Goal: Task Accomplishment & Management: Use online tool/utility

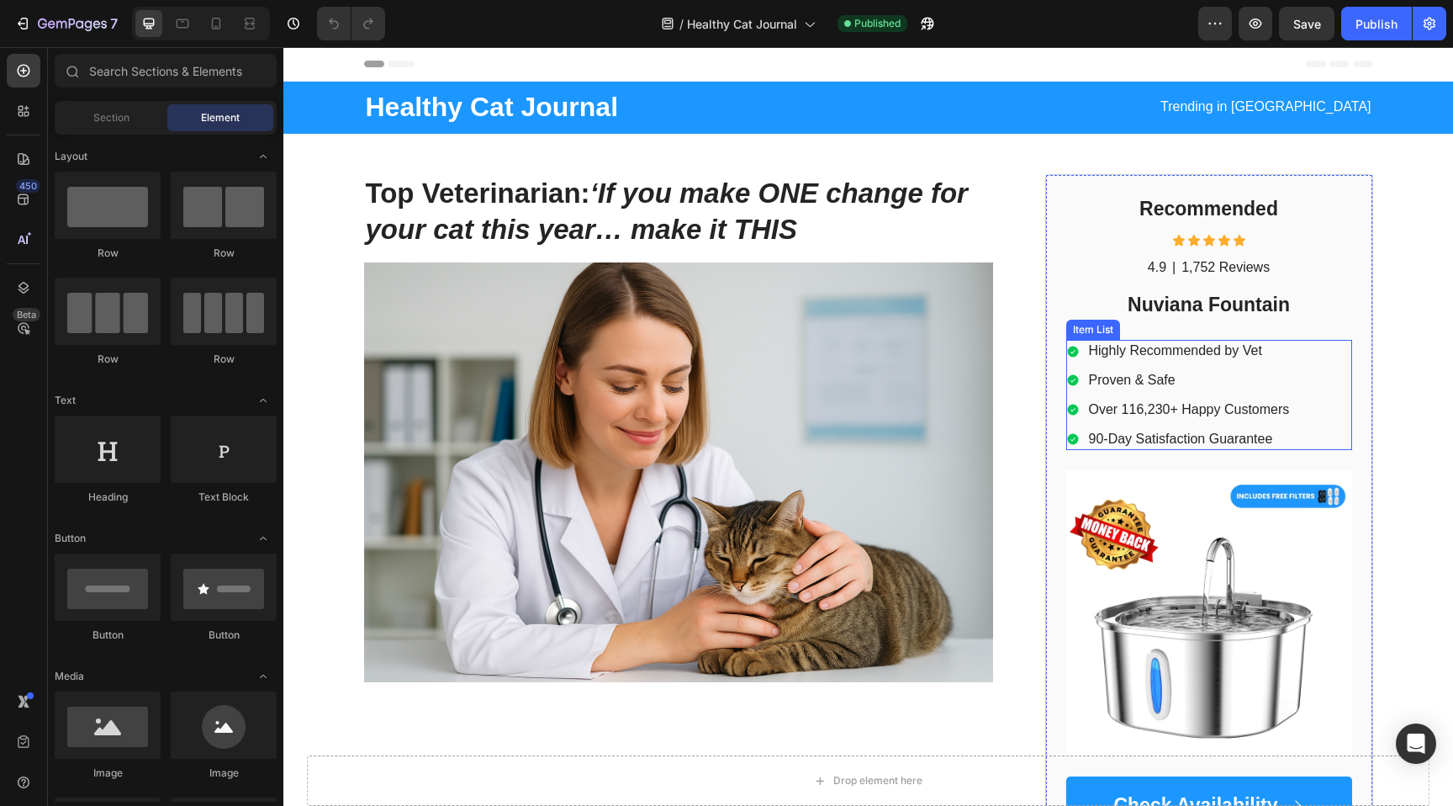
click at [1150, 410] on p "Over 116,230+ Happy Customers" at bounding box center [1189, 410] width 201 height 18
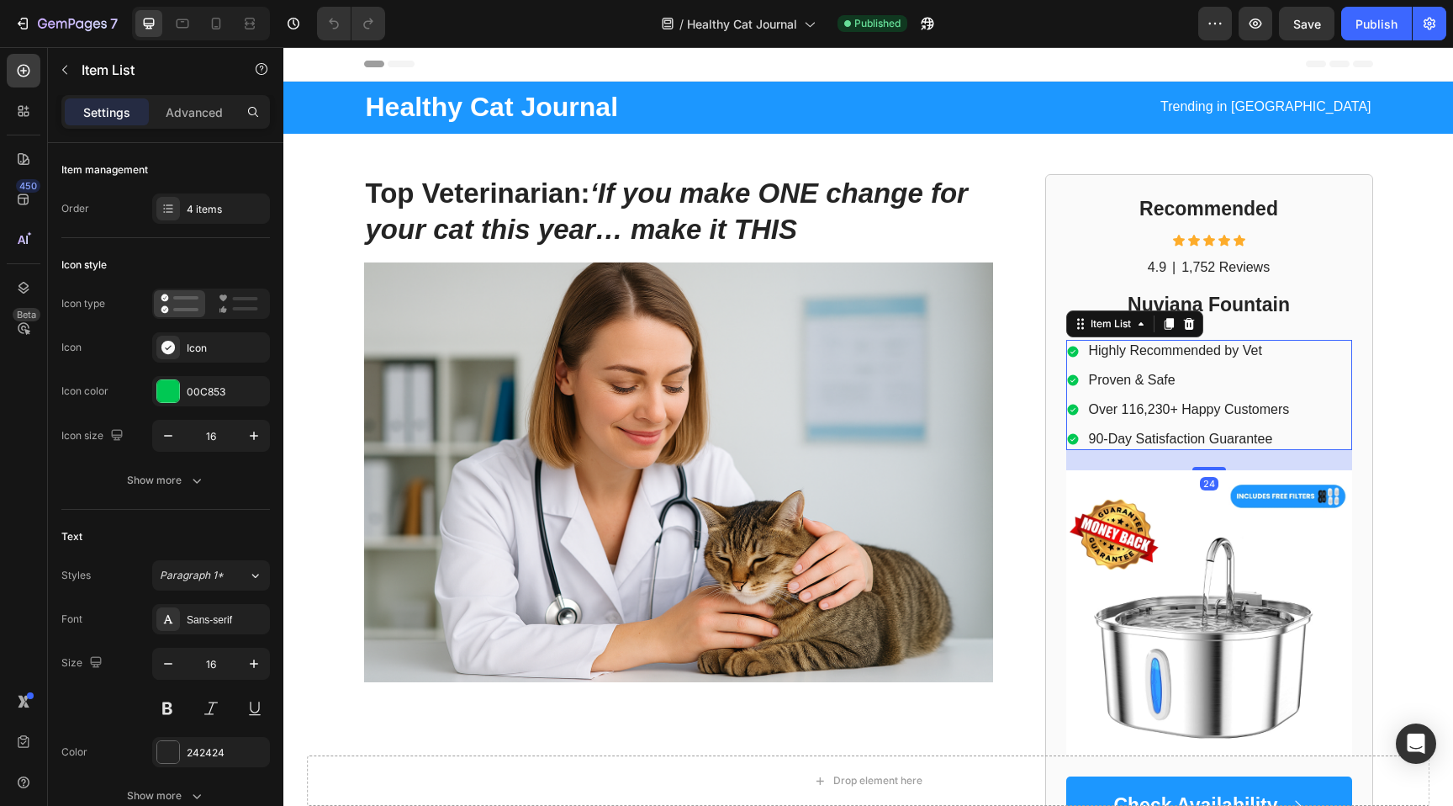
click at [1150, 410] on p "Over 116,230+ Happy Customers" at bounding box center [1189, 410] width 201 height 18
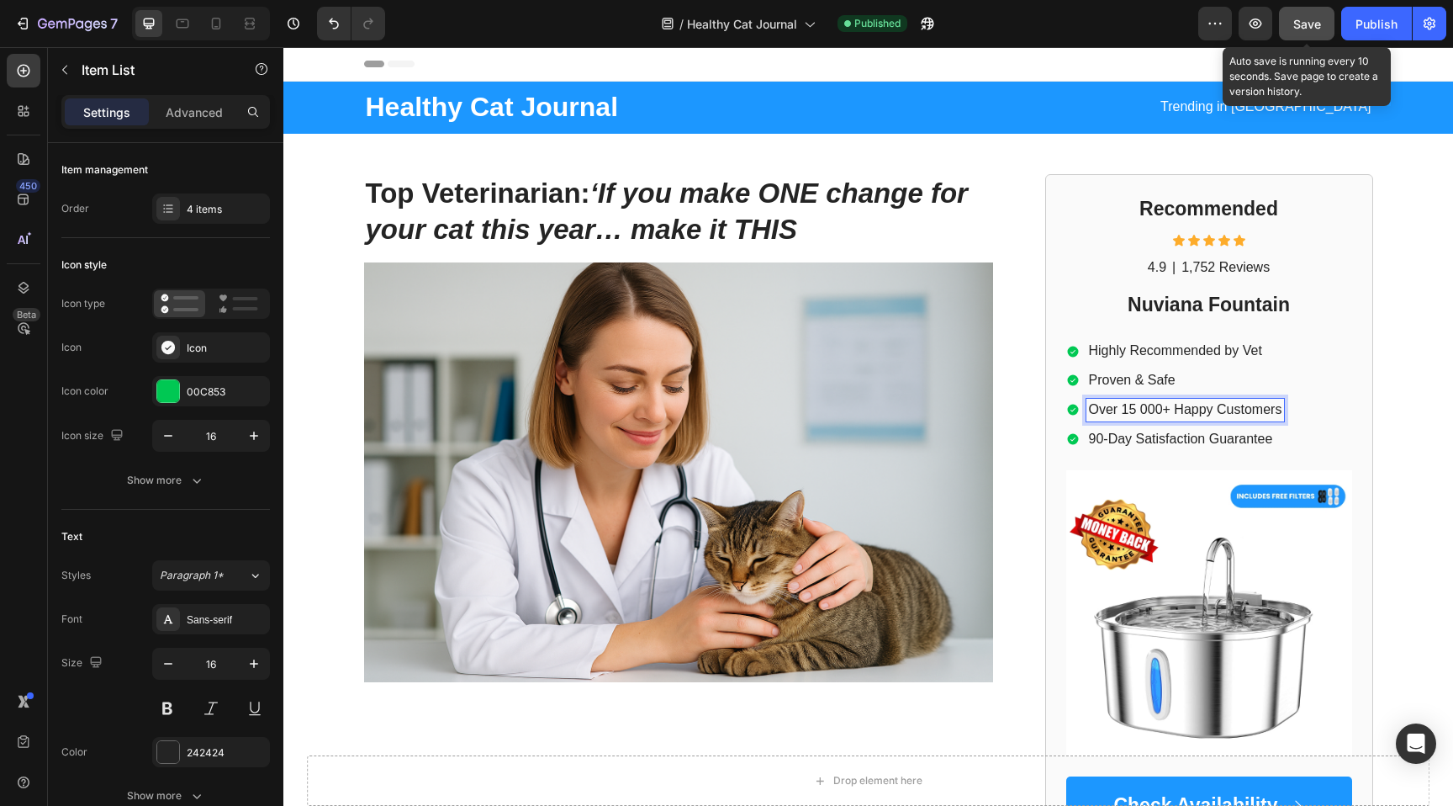
click at [1306, 31] on div "Save" at bounding box center [1308, 24] width 28 height 18
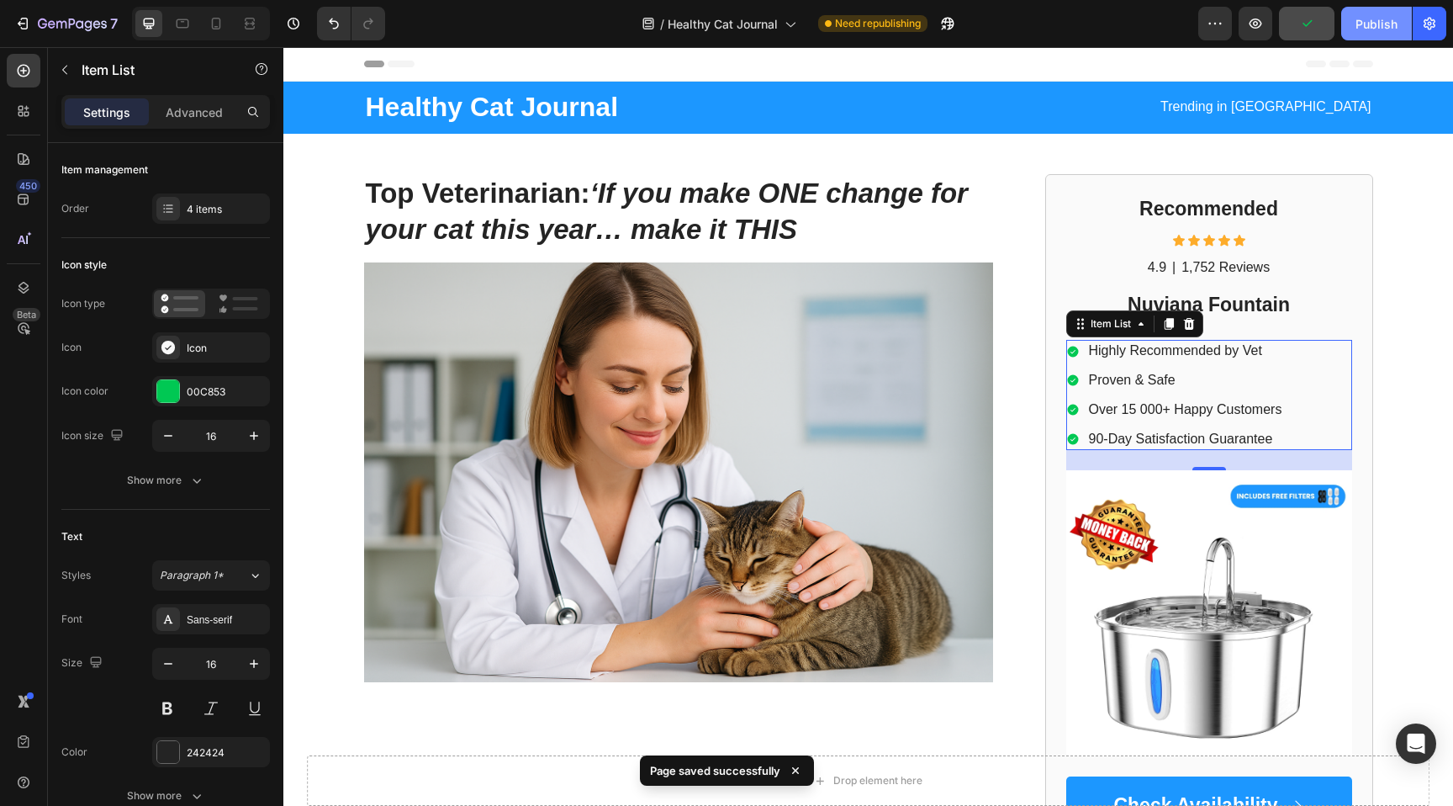
click at [1361, 29] on div "Publish" at bounding box center [1377, 24] width 42 height 18
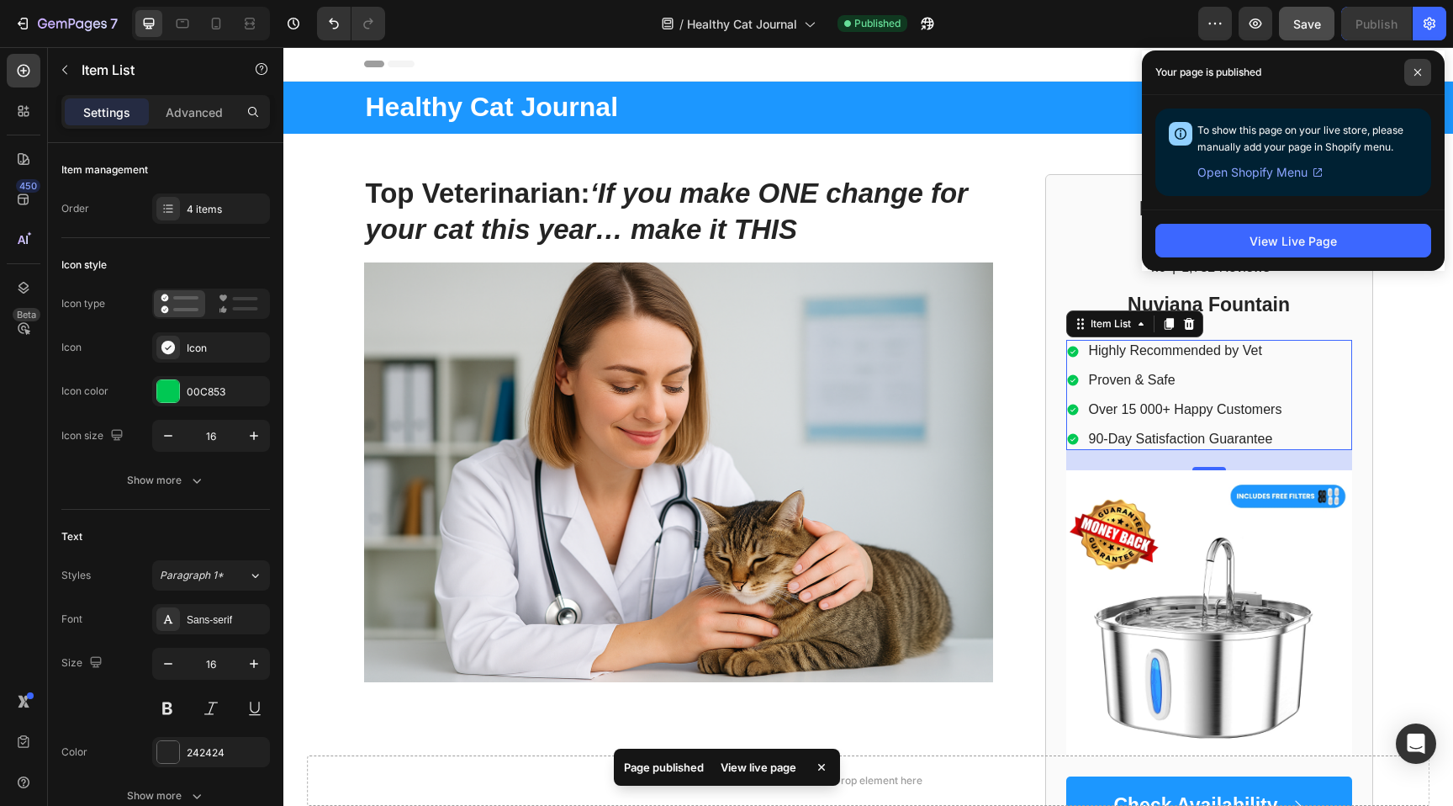
click at [1415, 74] on icon at bounding box center [1418, 72] width 7 height 7
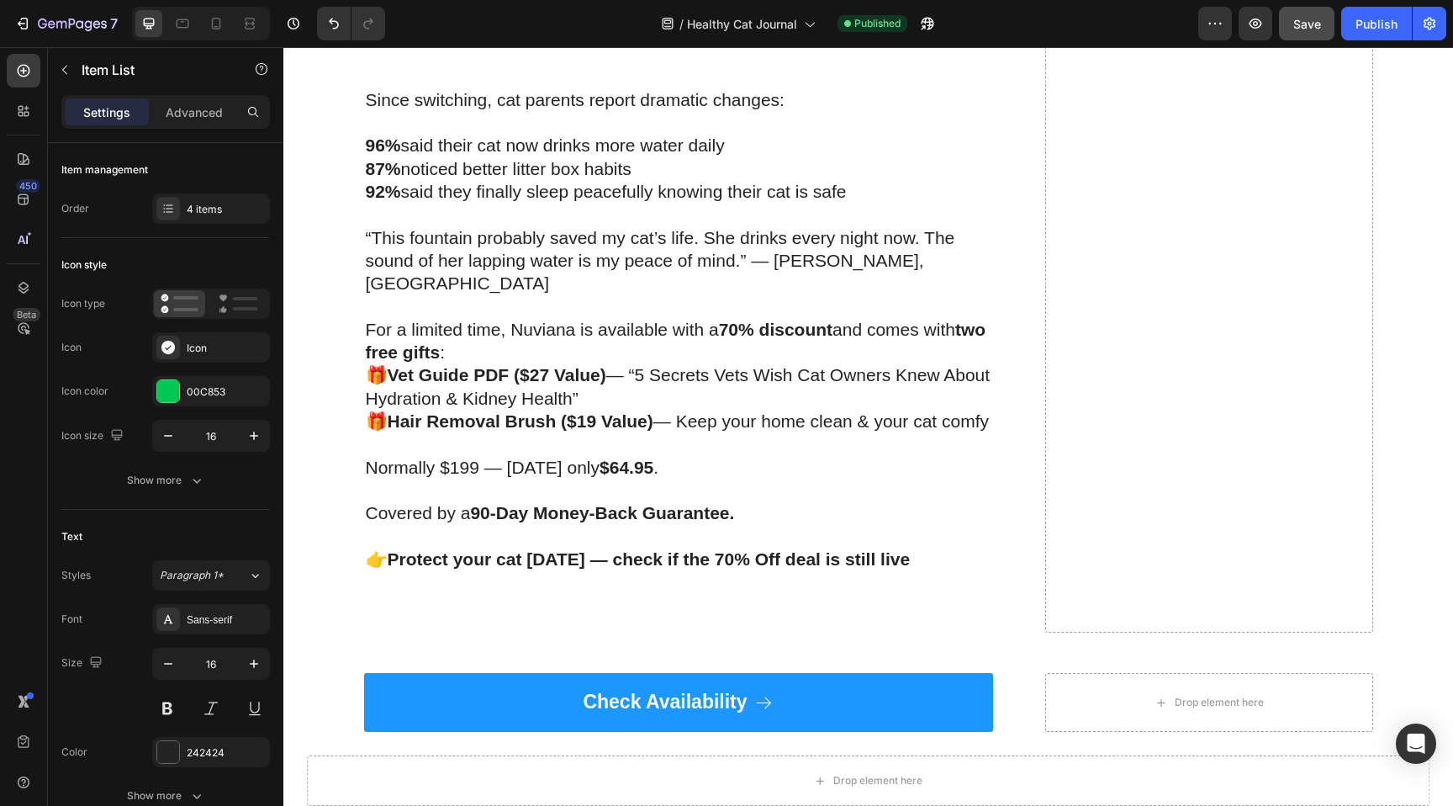
scroll to position [1583, 0]
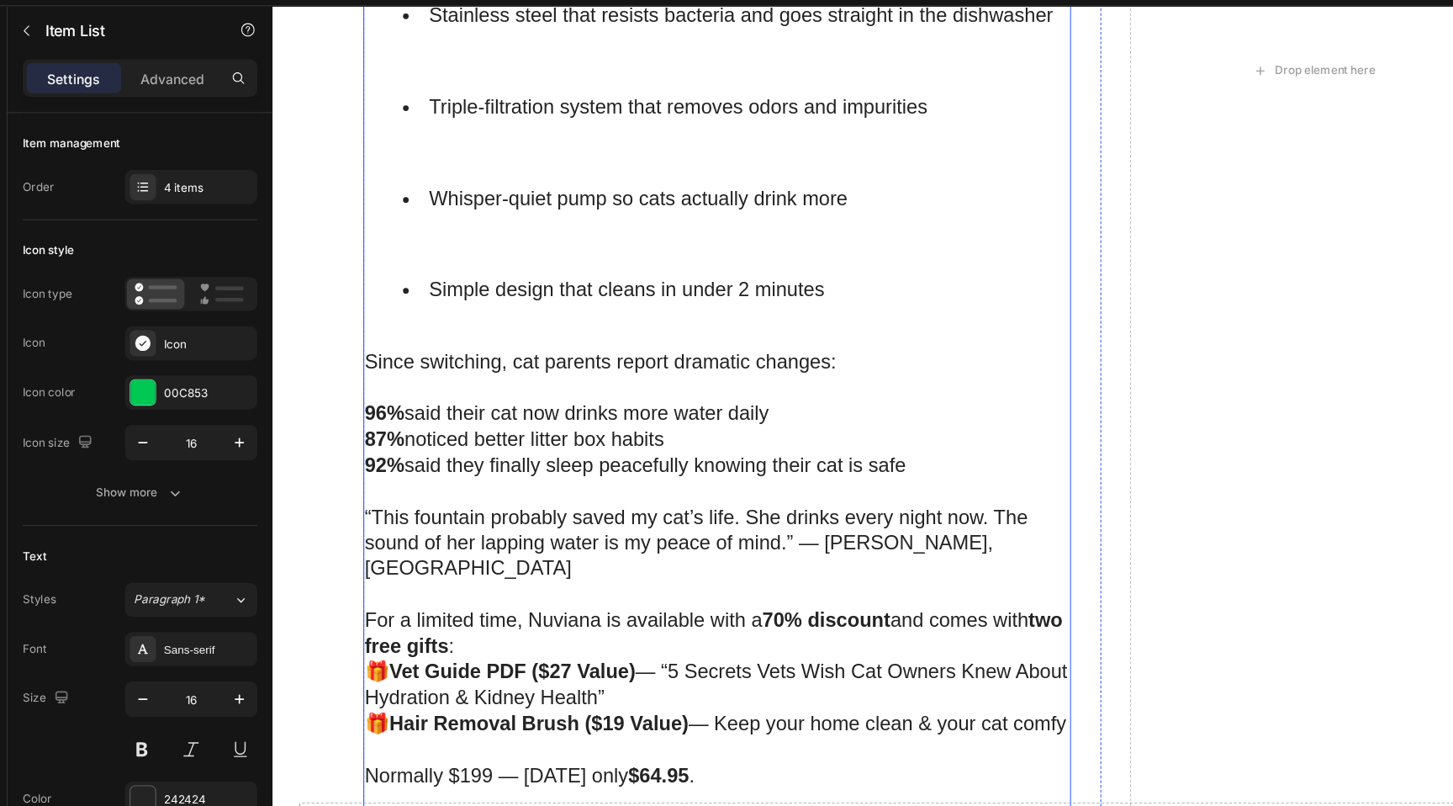
click at [493, 540] on p "For a limited time, Nuviana is available with a 70% discount and comes with two…" at bounding box center [668, 563] width 626 height 46
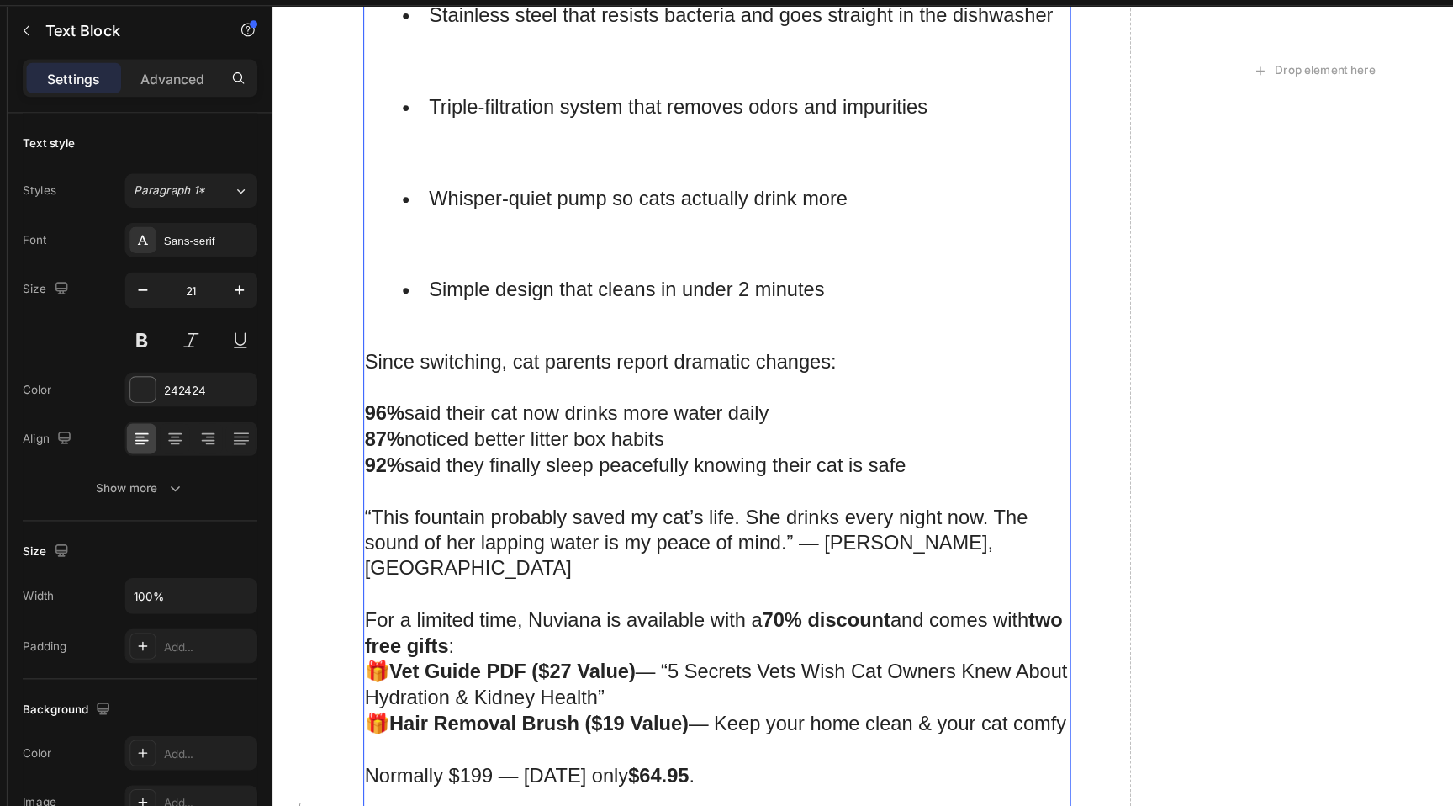
click at [477, 540] on p "For a limited time, Nuviana is available with a 70% discount and comes with two…" at bounding box center [668, 563] width 626 height 46
click at [642, 585] on p "🎁 Vet Guide PDF ($27 Value) — “5 Secrets Vets Wish Cat Owners Knew About Hydrat…" at bounding box center [668, 619] width 626 height 69
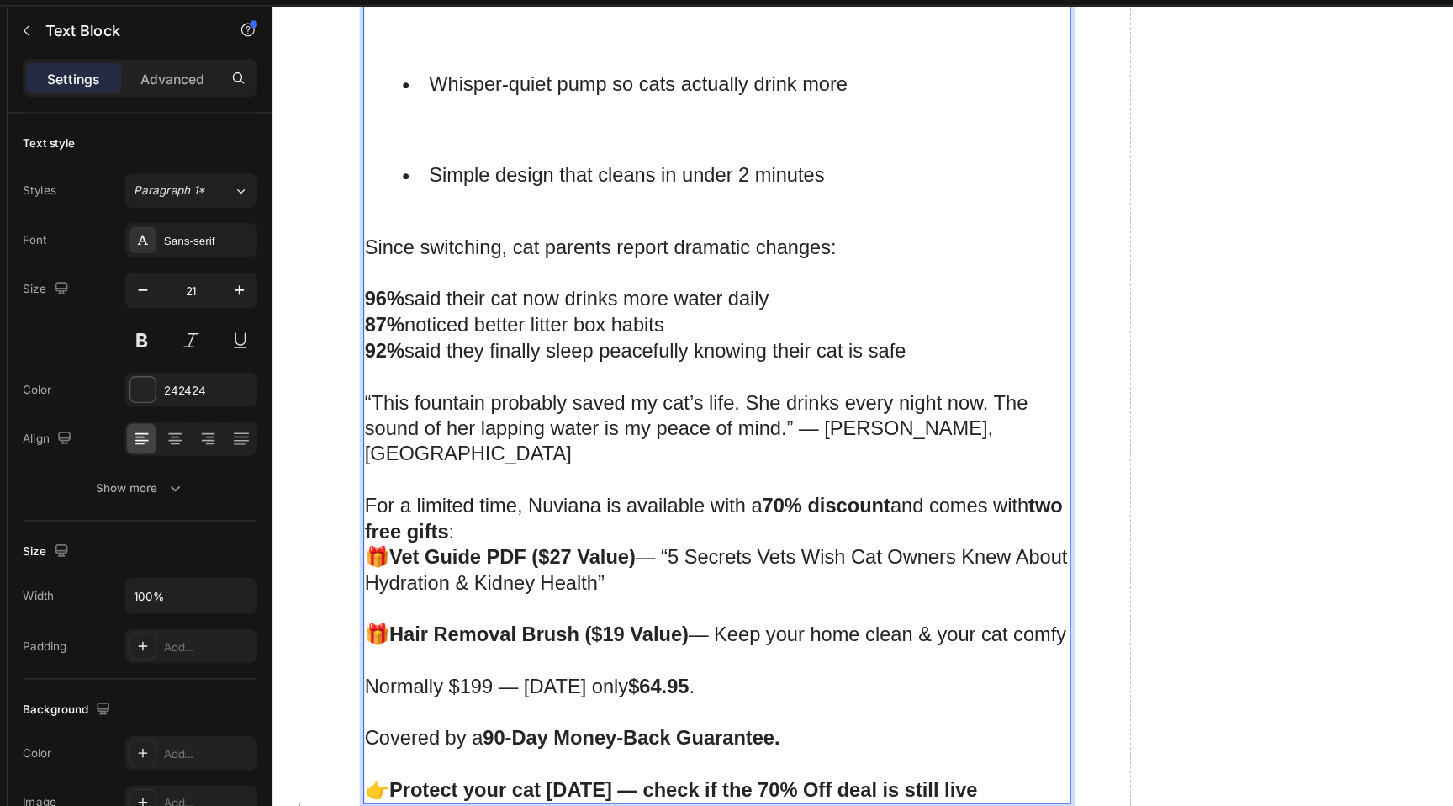
scroll to position [1691, 0]
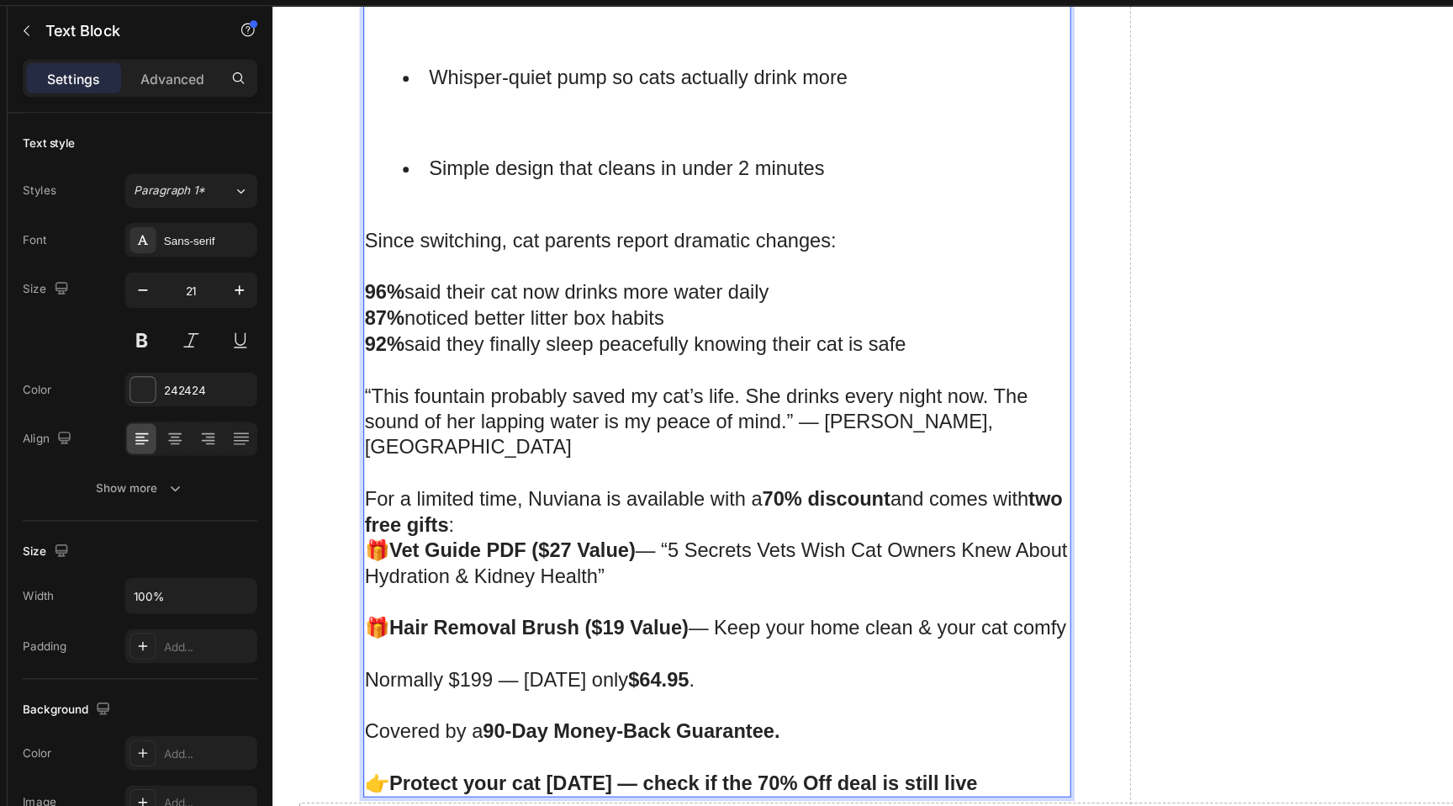
click at [654, 432] on p "For a limited time, Nuviana is available with a 70% discount and comes with two…" at bounding box center [668, 455] width 626 height 46
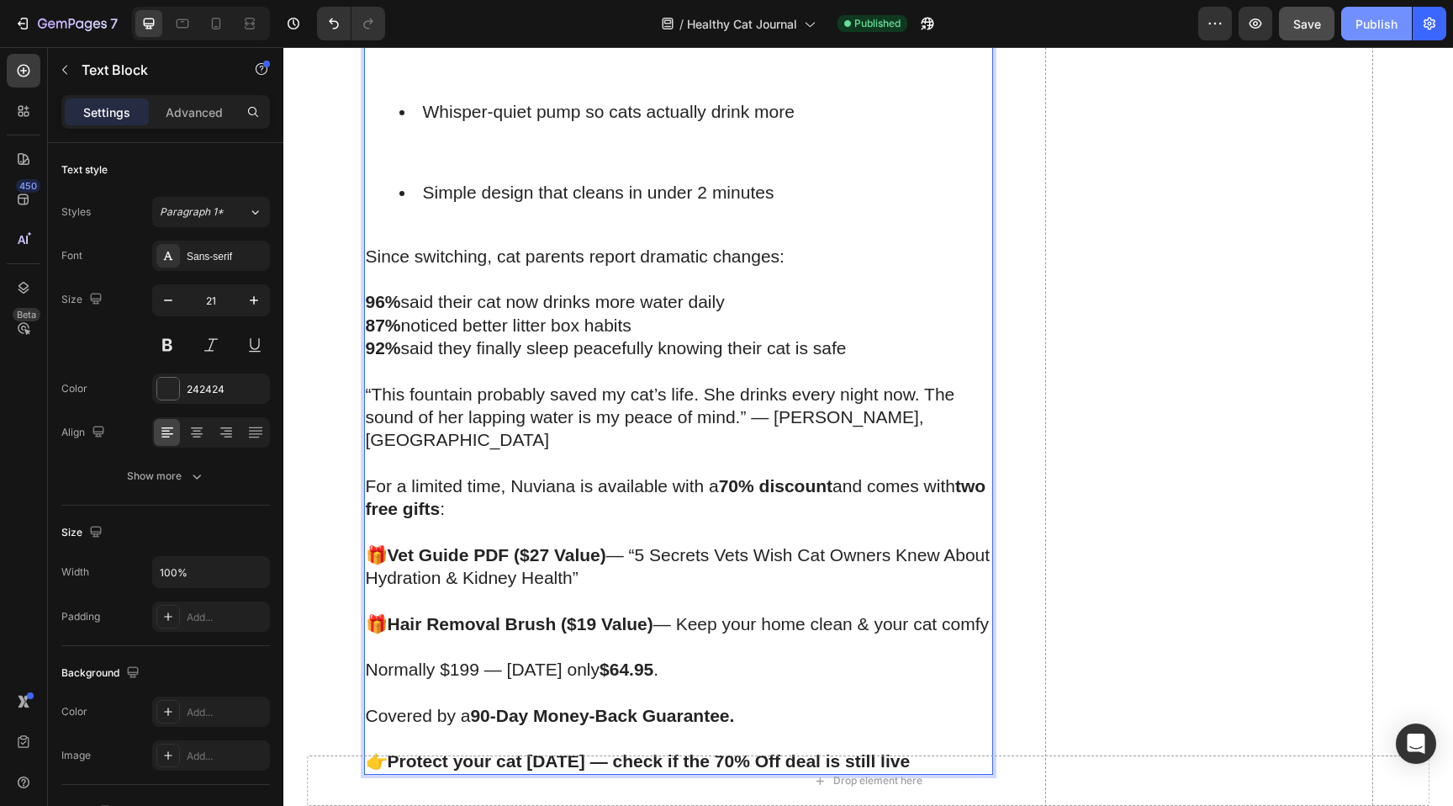
click at [1376, 22] on div "Publish" at bounding box center [1377, 24] width 42 height 18
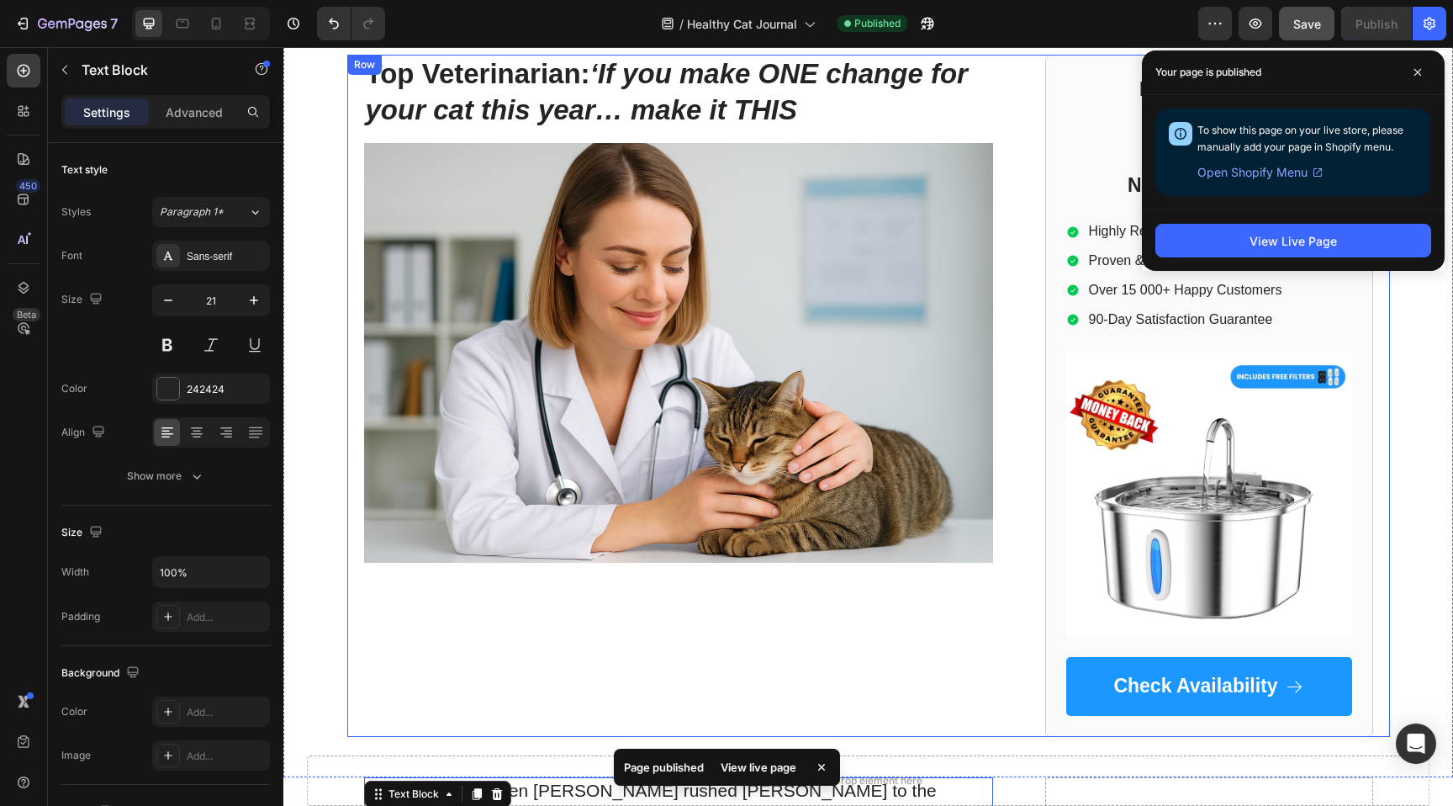
scroll to position [30, 0]
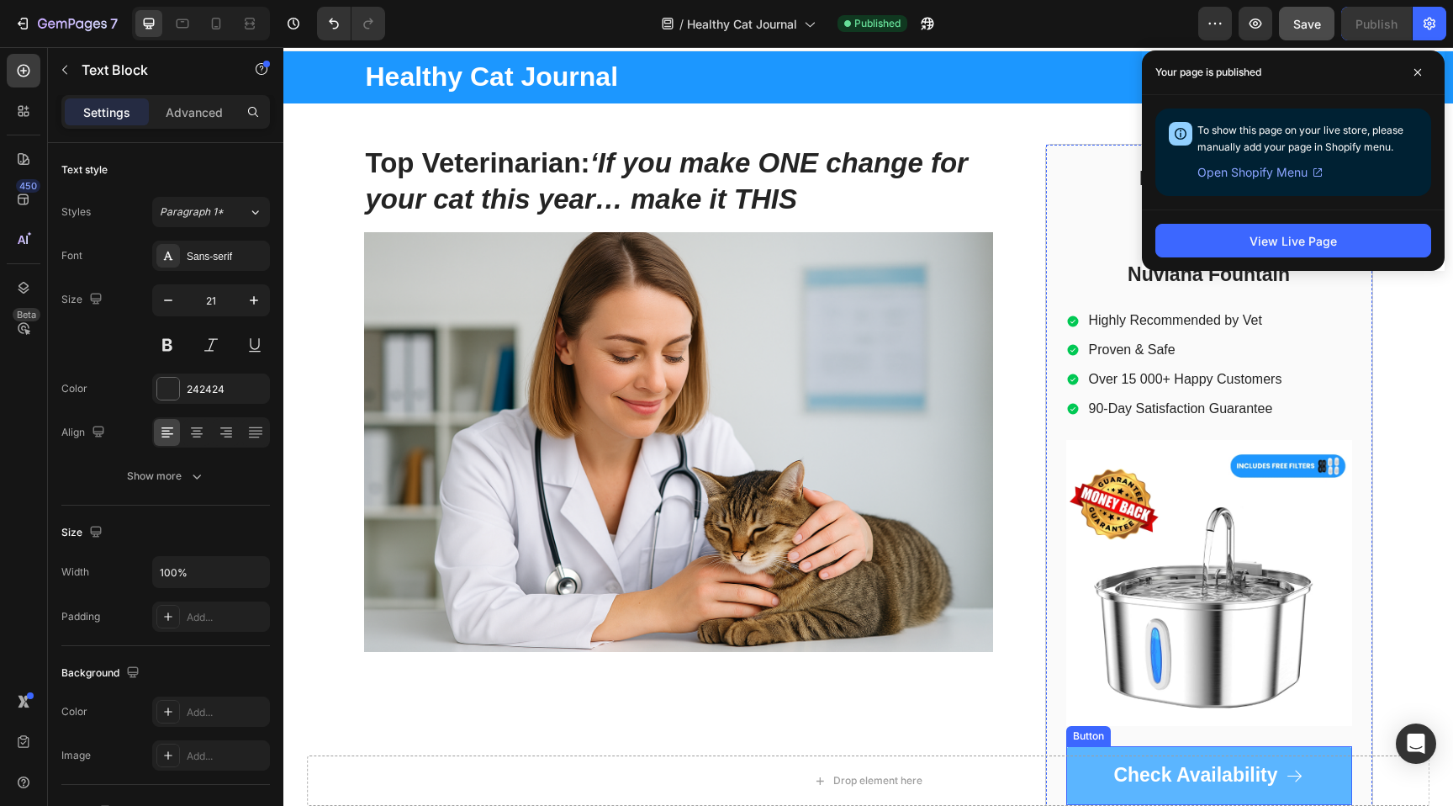
click at [1110, 751] on link "Check Availability" at bounding box center [1210, 775] width 286 height 59
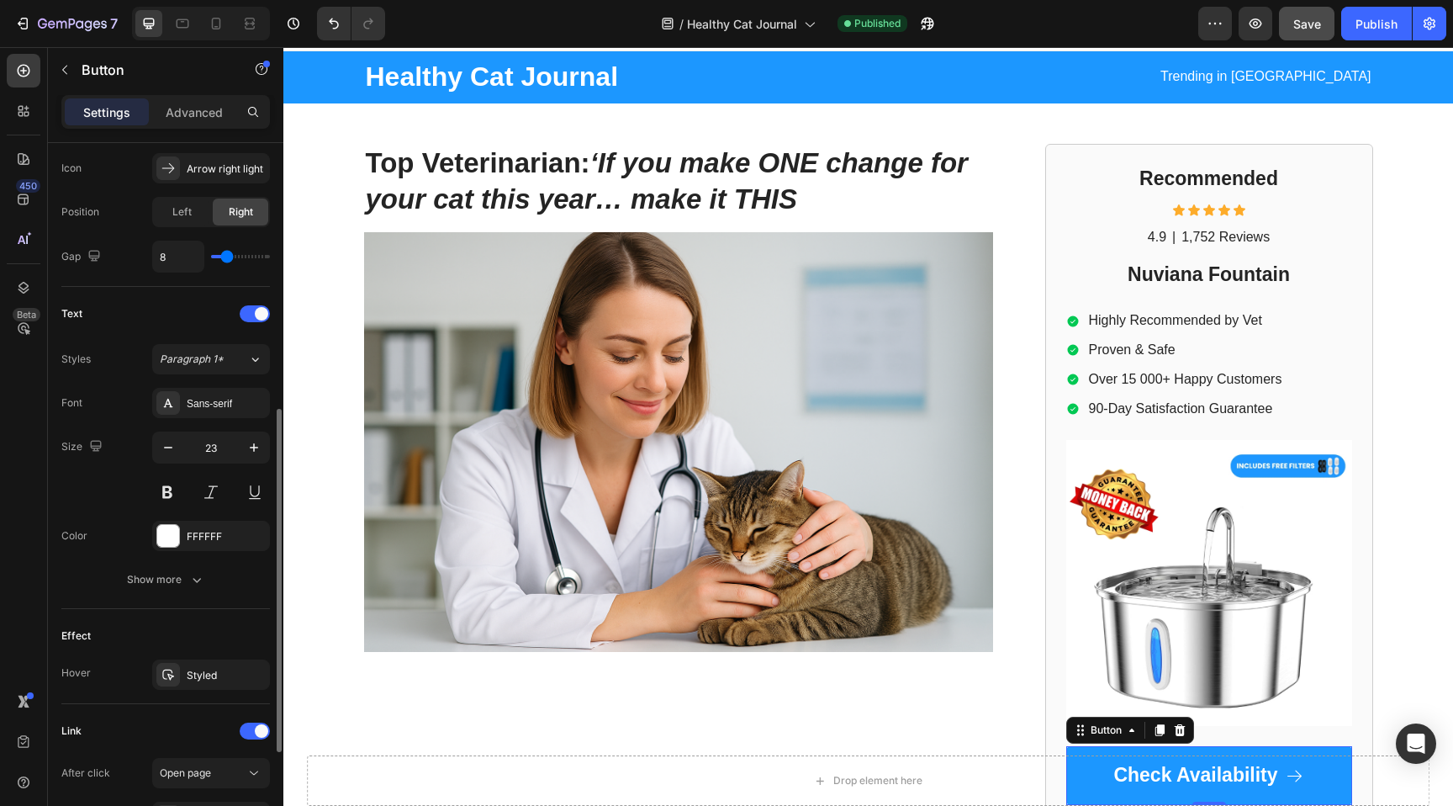
scroll to position [760, 0]
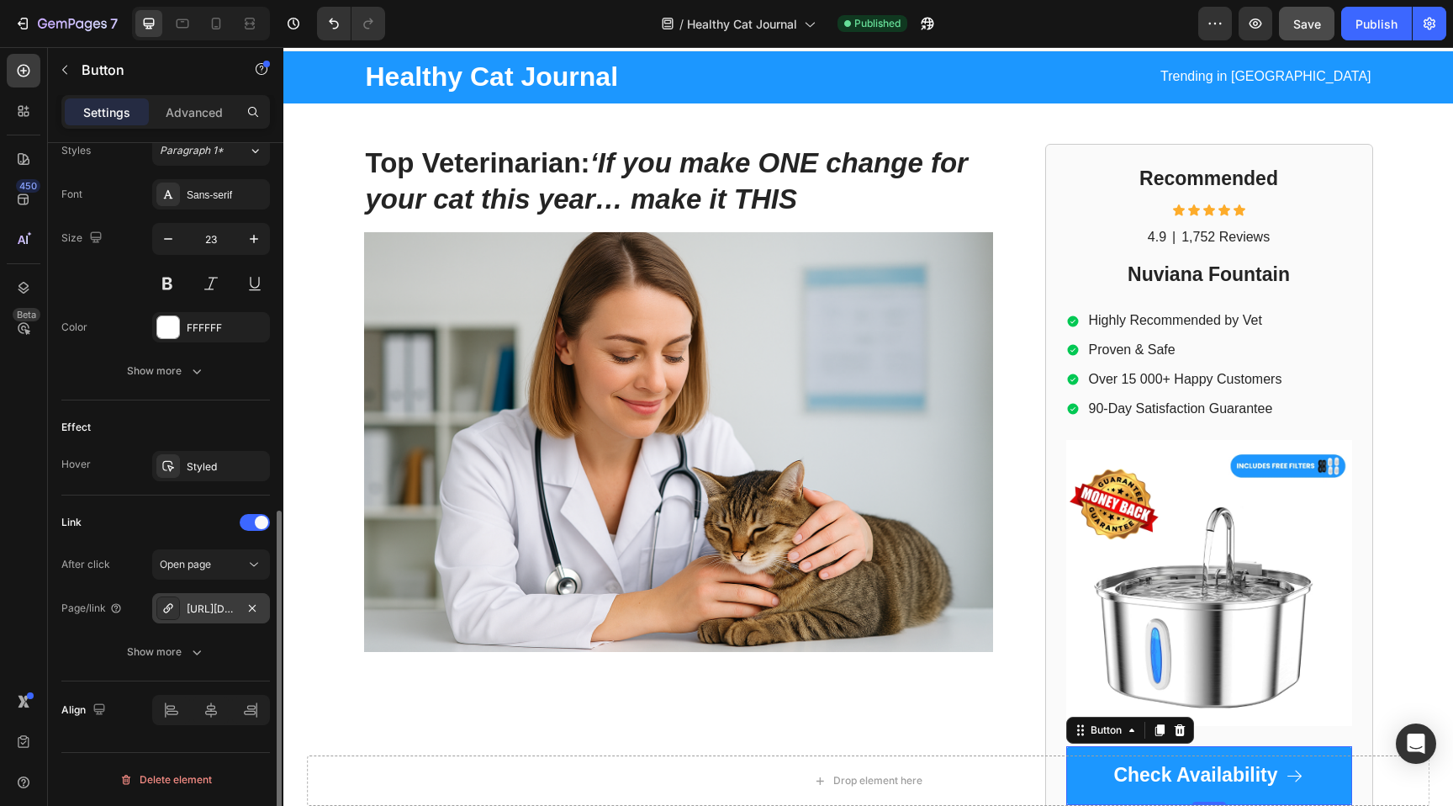
click at [203, 607] on div "[URL][DOMAIN_NAME]" at bounding box center [211, 608] width 49 height 15
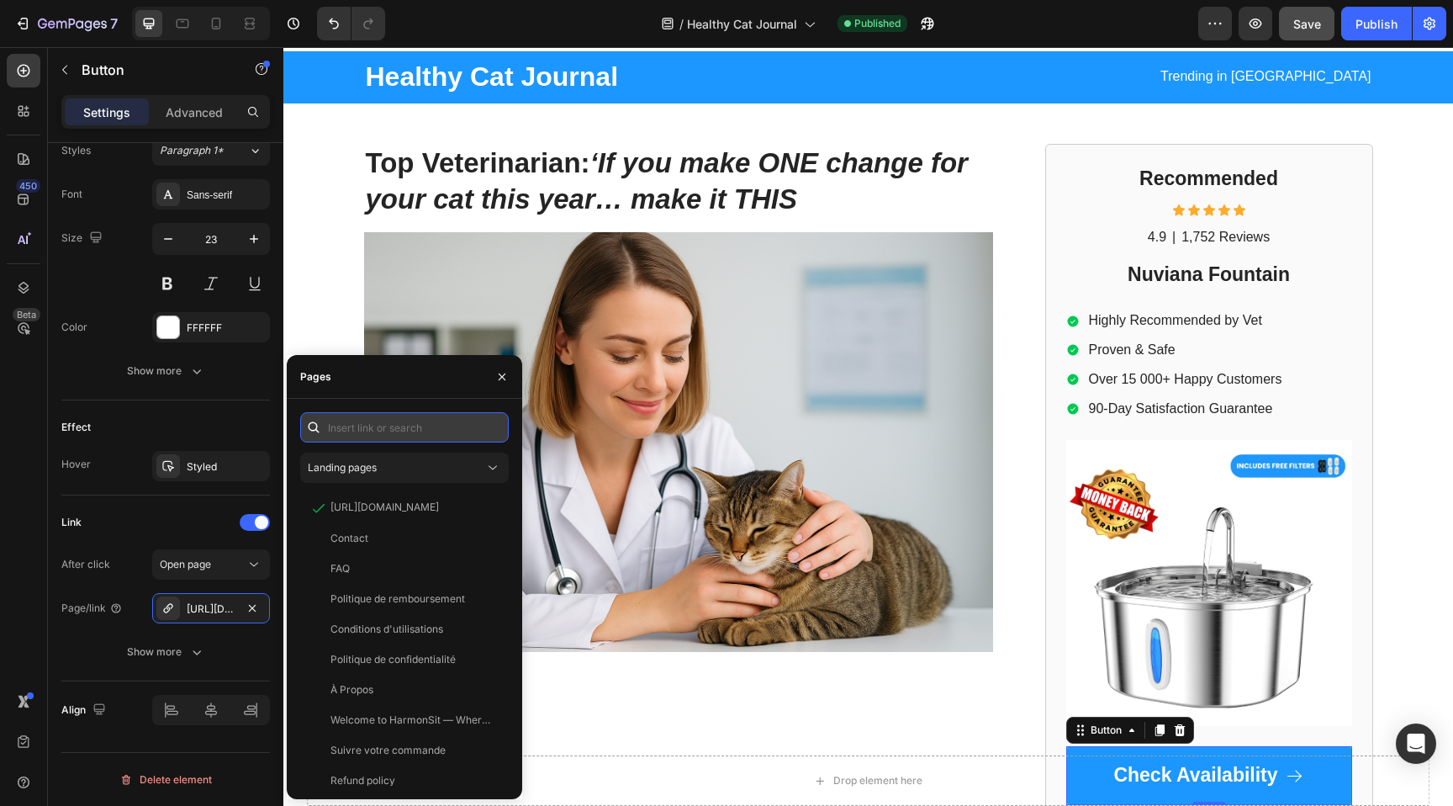
click at [370, 427] on input "text" at bounding box center [404, 427] width 209 height 30
paste input "[URL][DOMAIN_NAME]"
type input "[URL][DOMAIN_NAME]"
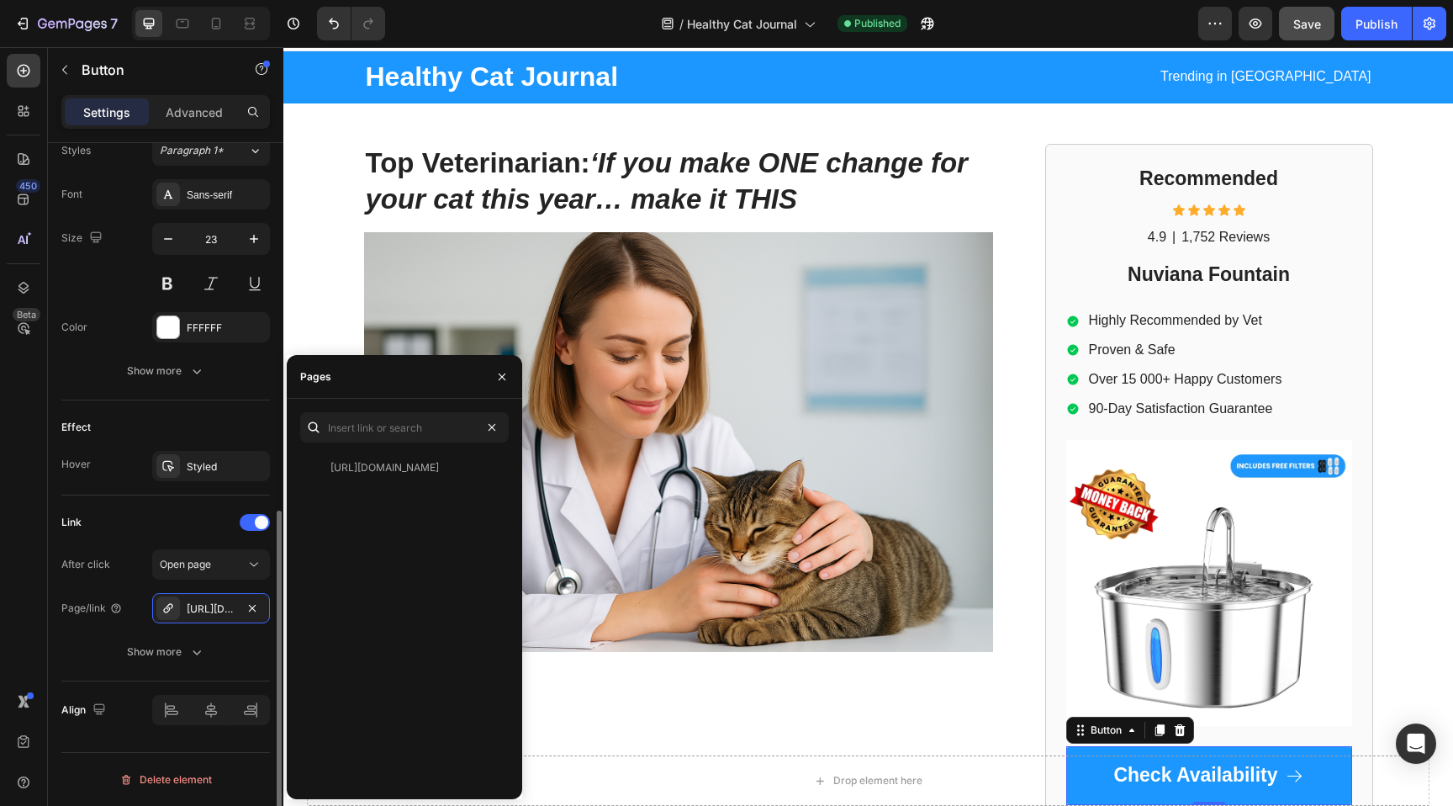
scroll to position [0, 0]
click at [185, 514] on div "Link" at bounding box center [165, 522] width 209 height 27
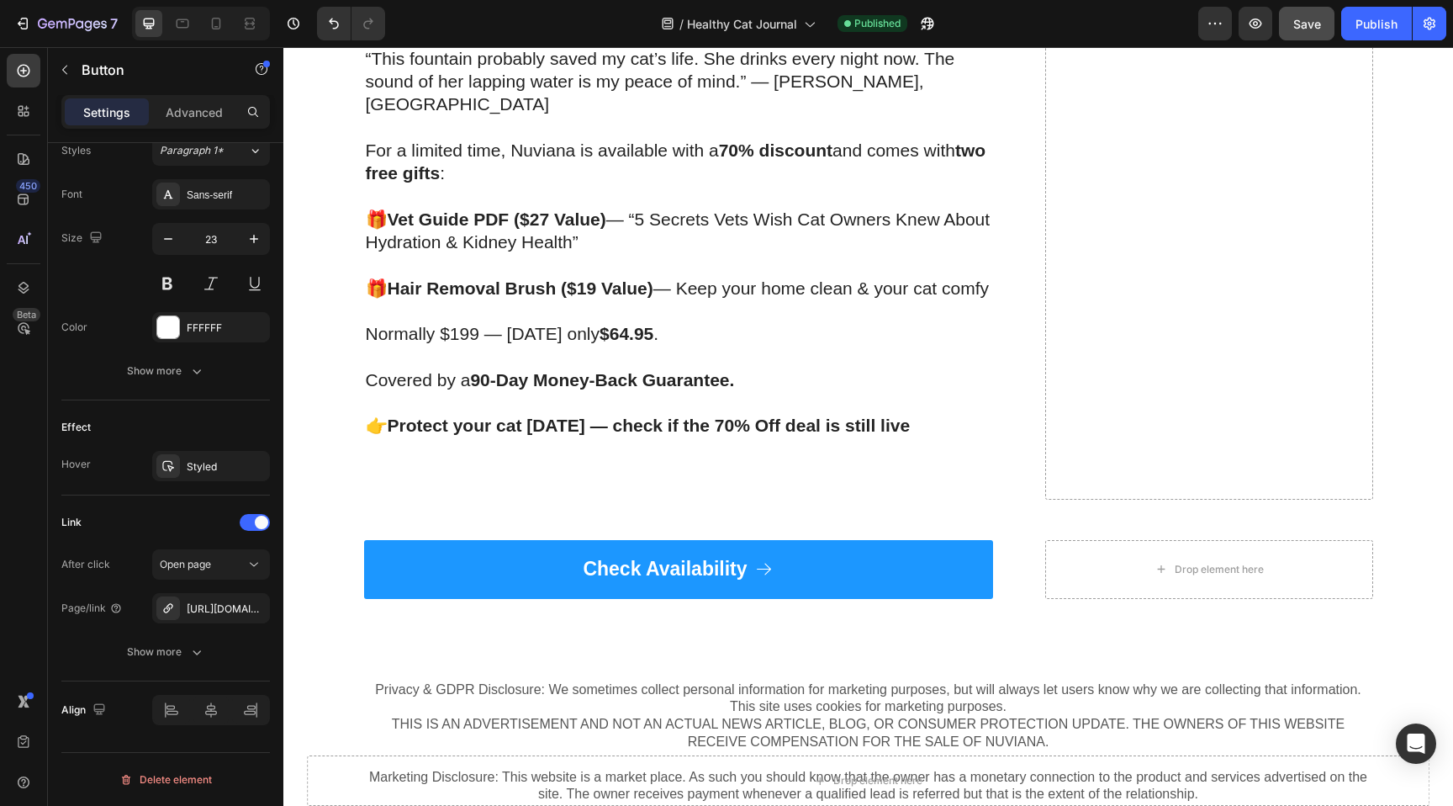
scroll to position [2406, 0]
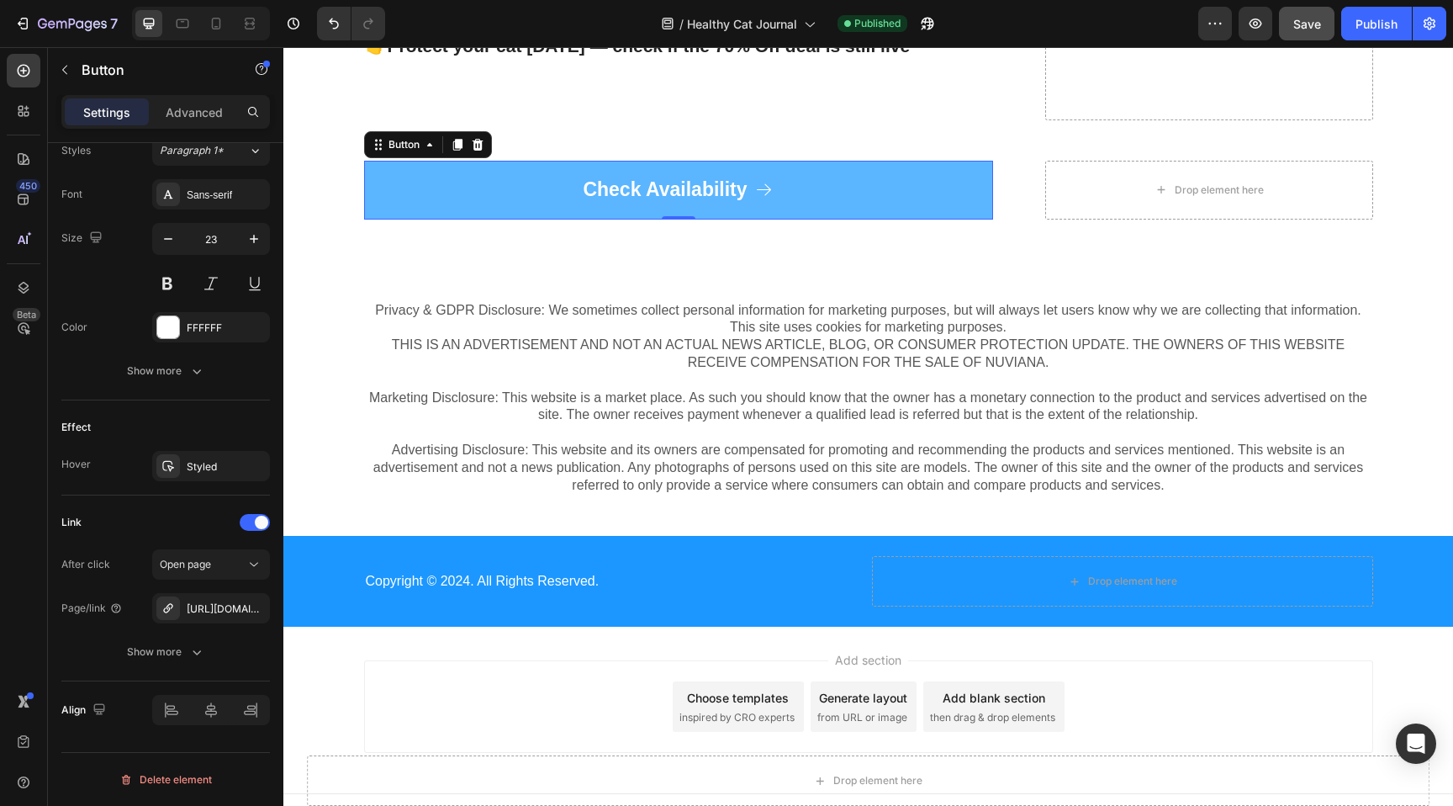
click at [525, 167] on link "Check Availability" at bounding box center [678, 190] width 629 height 59
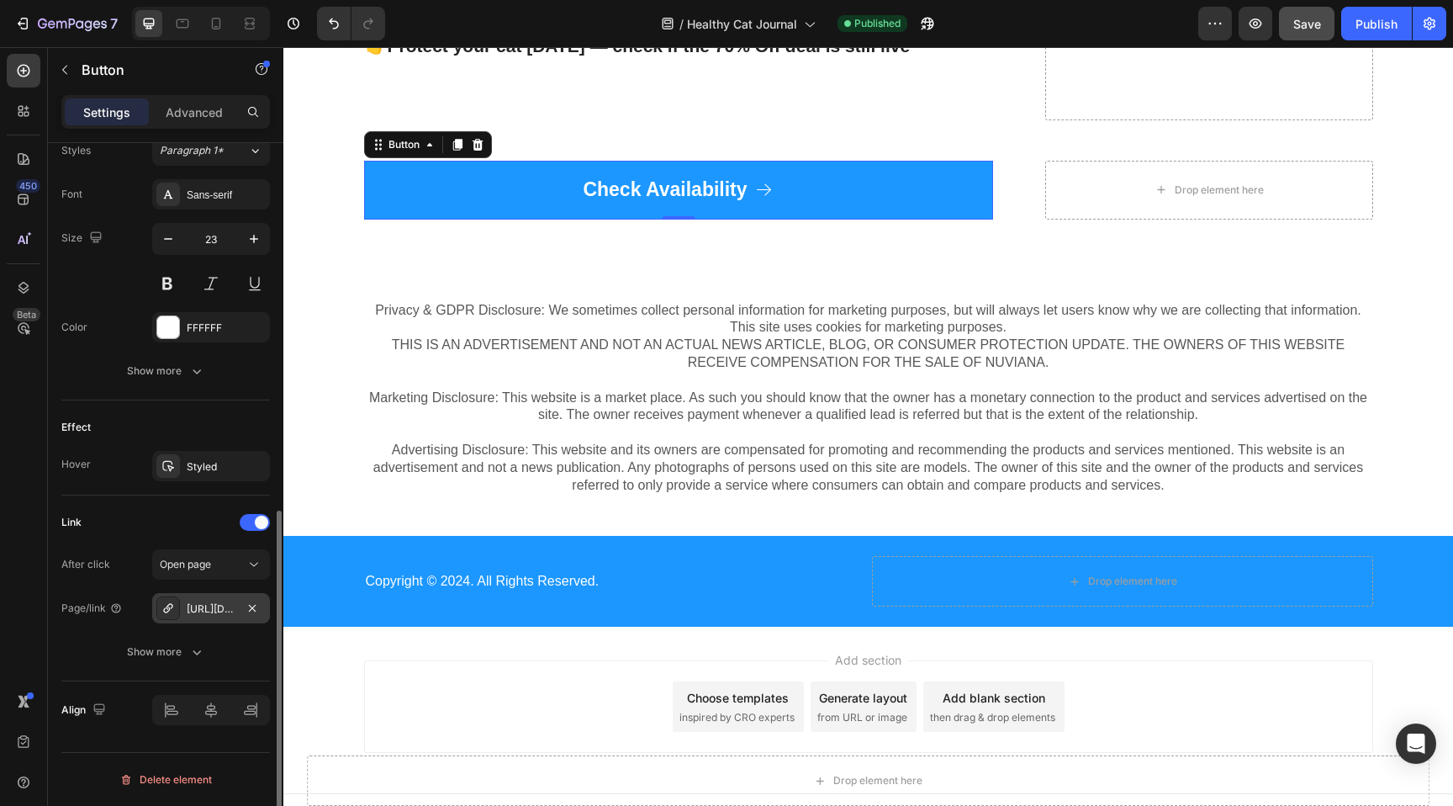
click at [213, 608] on div "[URL][DOMAIN_NAME]" at bounding box center [211, 608] width 49 height 15
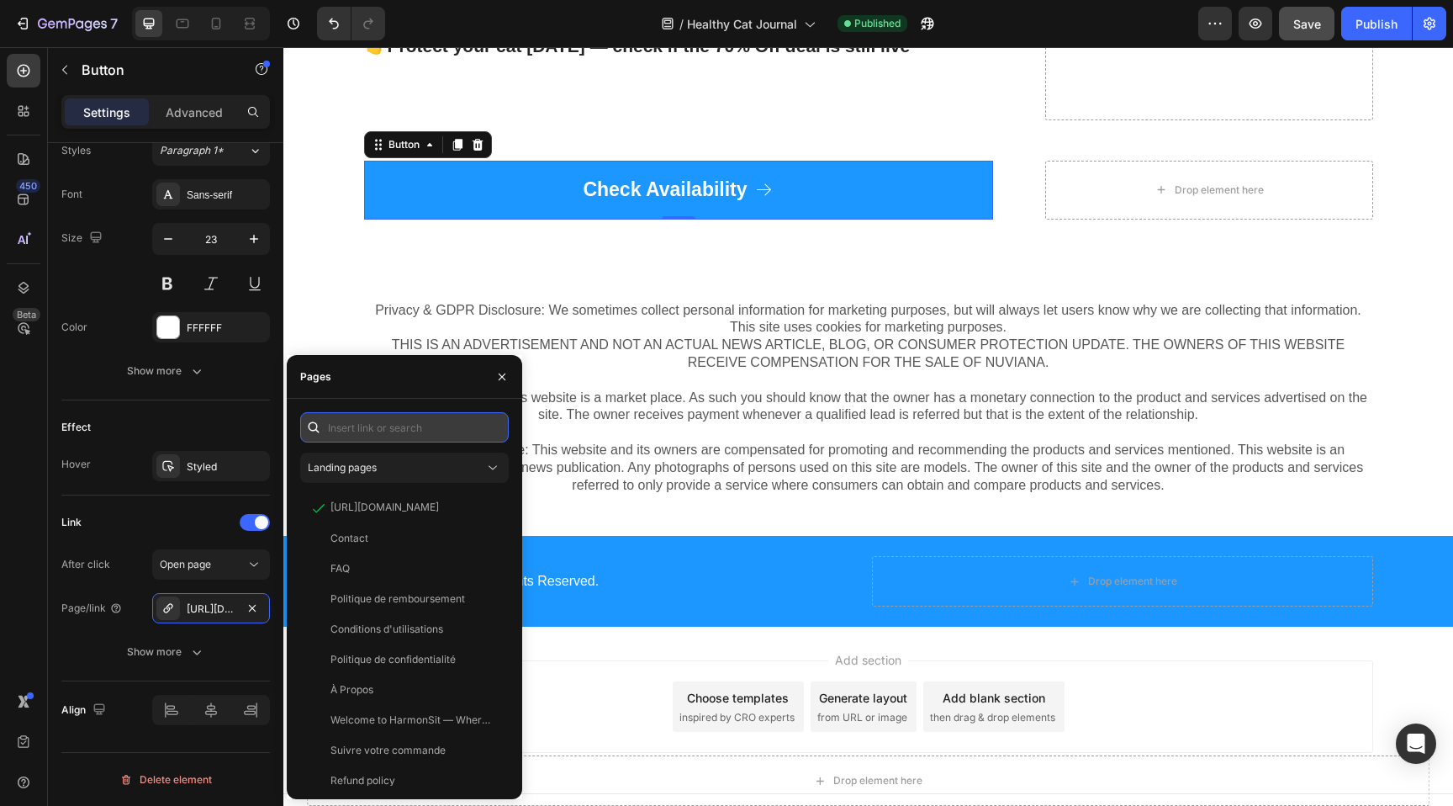
click at [373, 436] on input "text" at bounding box center [404, 427] width 209 height 30
paste input "[URL][DOMAIN_NAME]"
type input "[URL][DOMAIN_NAME]"
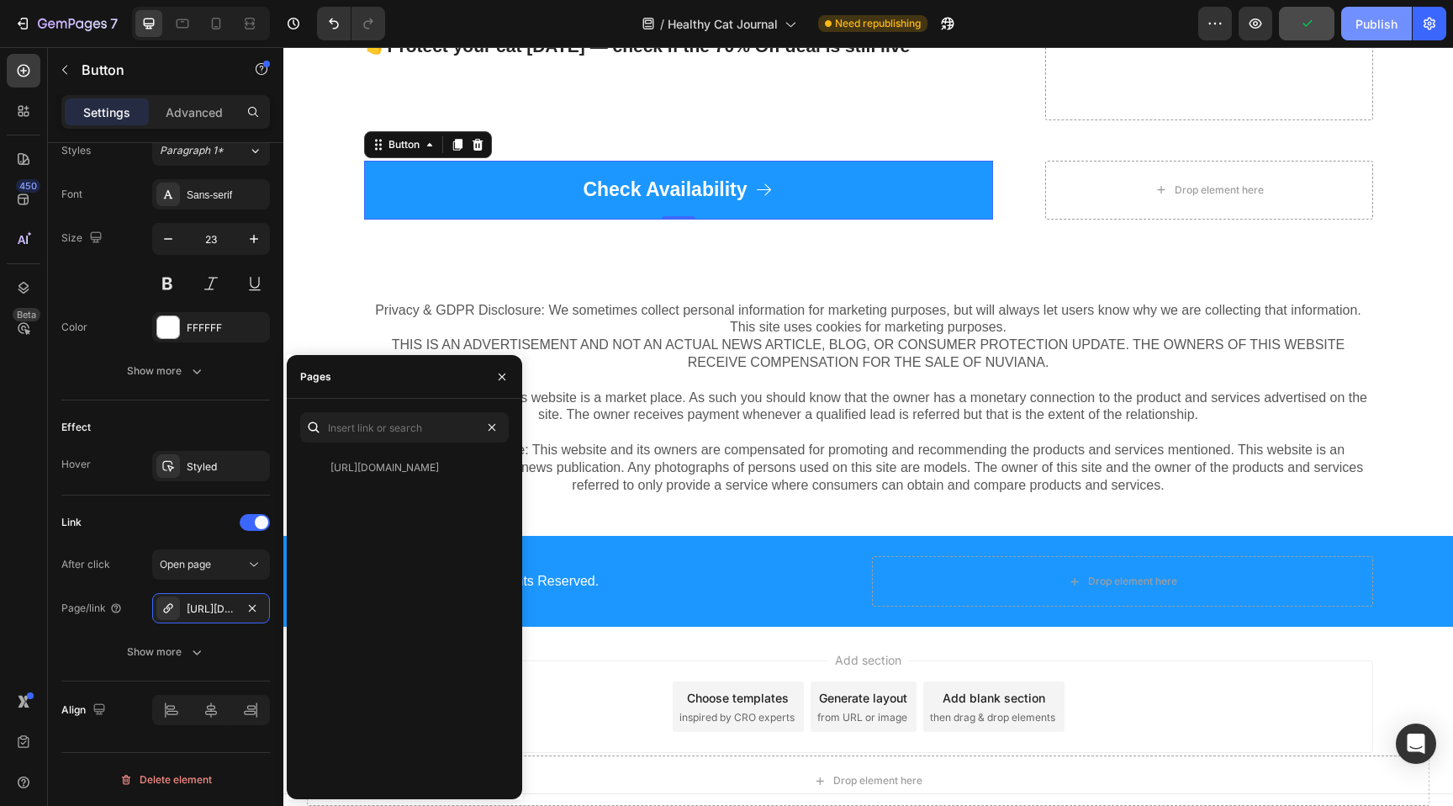
scroll to position [0, 0]
click at [1355, 24] on button "Publish" at bounding box center [1377, 24] width 71 height 34
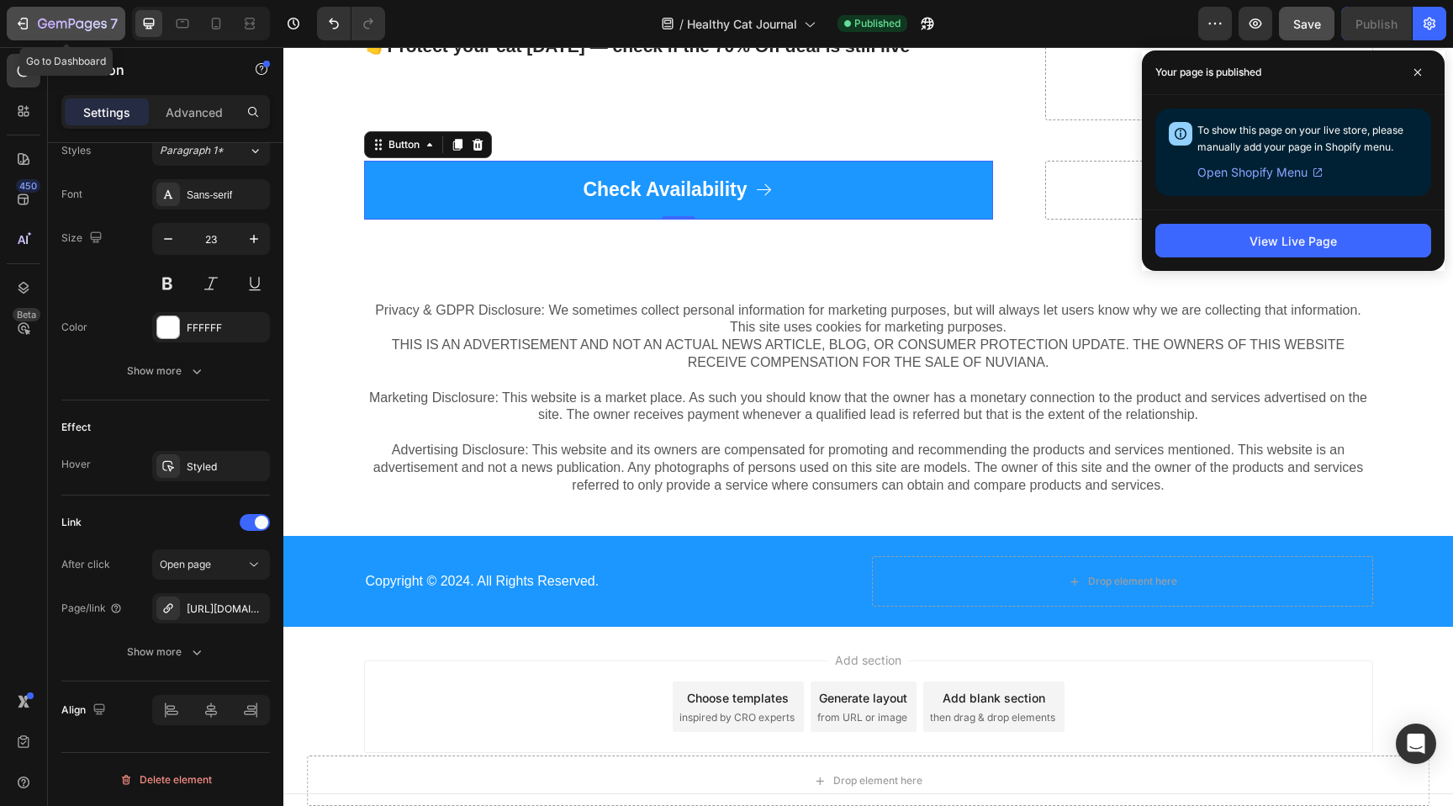
click at [60, 19] on icon "button" at bounding box center [72, 25] width 69 height 14
